Goal: Use online tool/utility

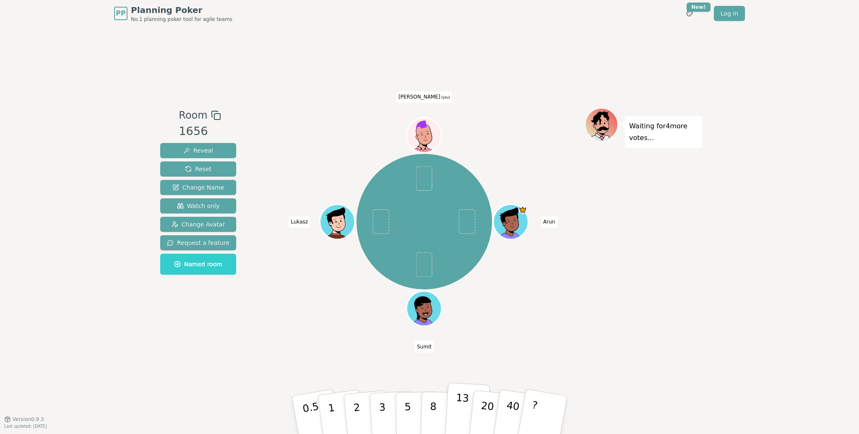
click at [460, 401] on p "13" at bounding box center [462, 415] width 16 height 46
click at [463, 389] on button "13" at bounding box center [468, 415] width 46 height 65
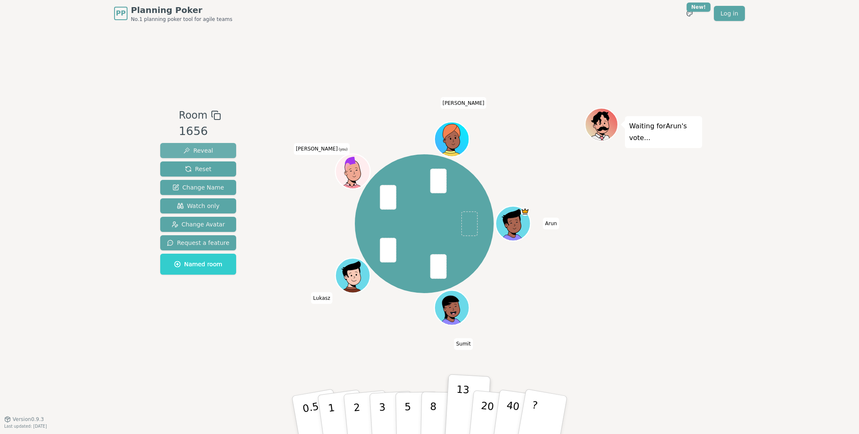
click at [203, 149] on span "Reveal" at bounding box center [198, 150] width 30 height 8
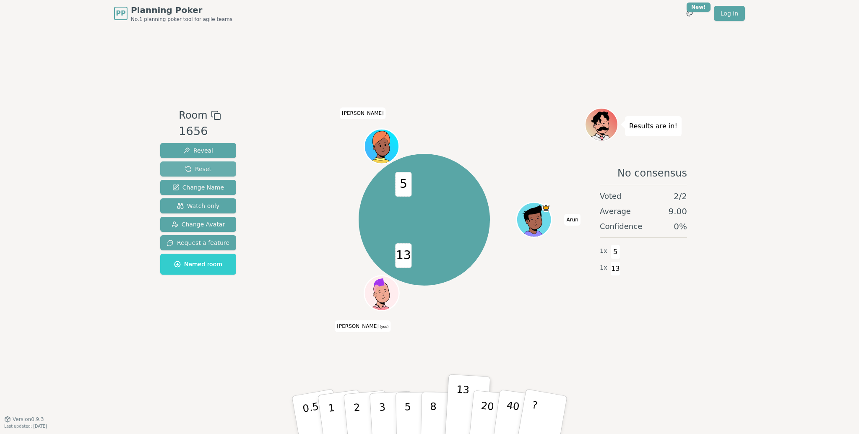
click at [204, 170] on span "Reset" at bounding box center [198, 169] width 26 height 8
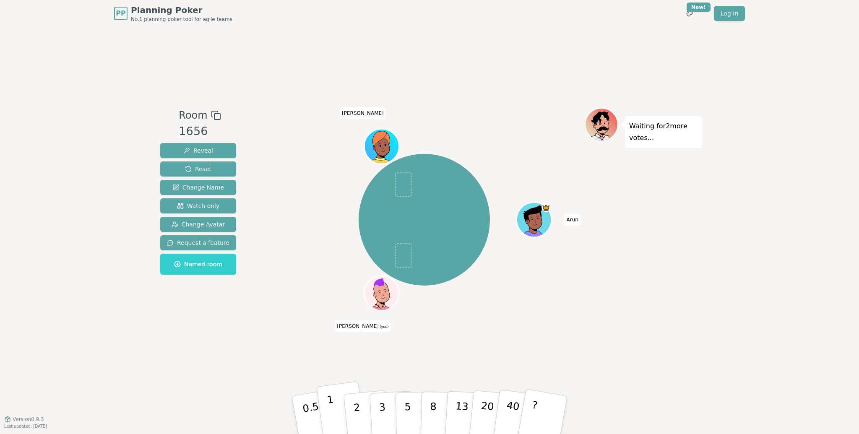
click at [334, 404] on button "1" at bounding box center [341, 415] width 50 height 68
